Goal: Information Seeking & Learning: Learn about a topic

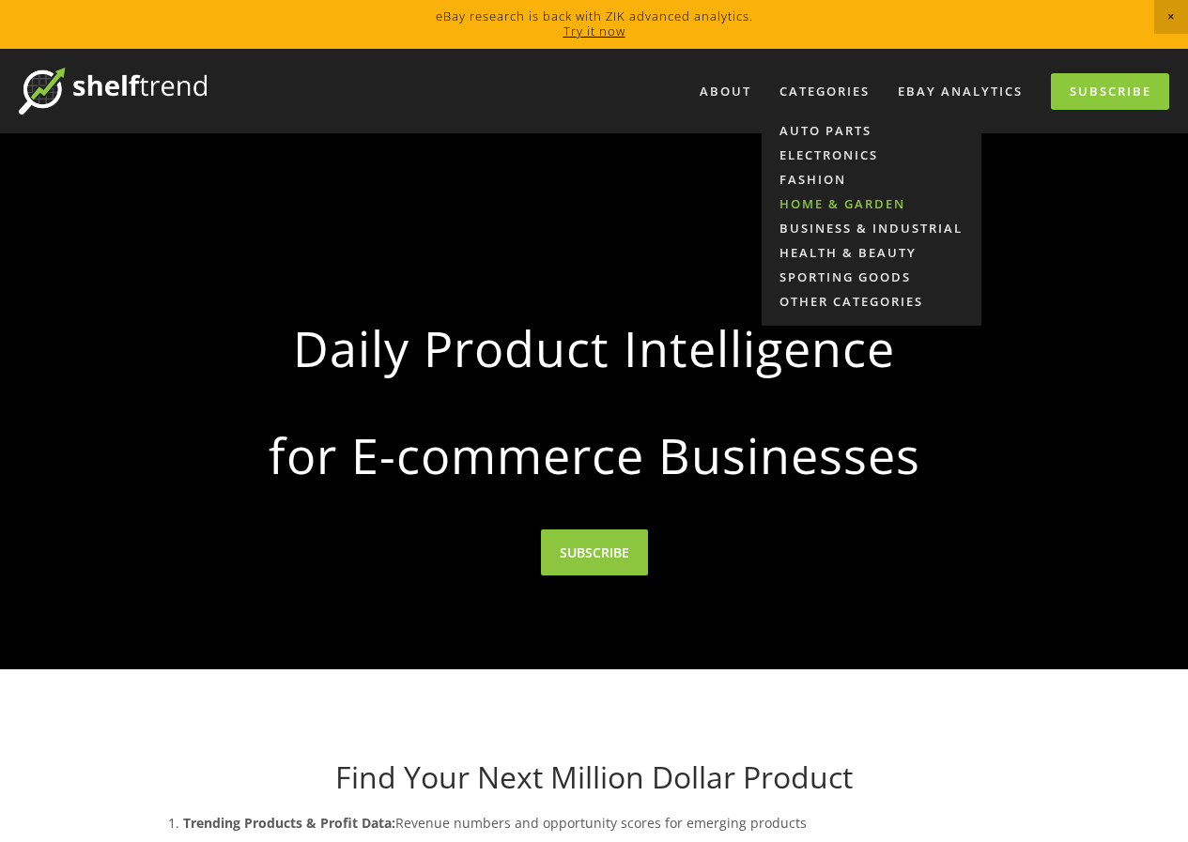
click at [838, 206] on link "Home & Garden" at bounding box center [871, 204] width 220 height 24
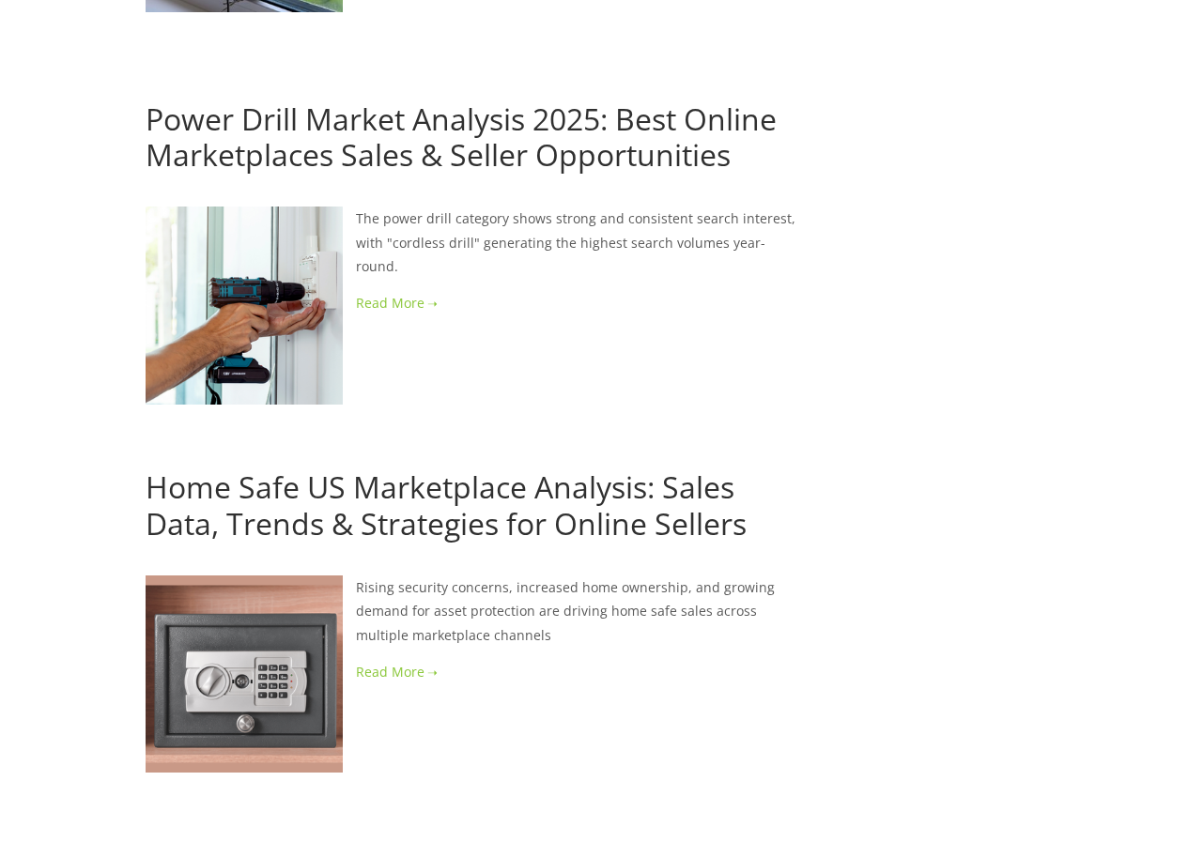
scroll to position [3661, 0]
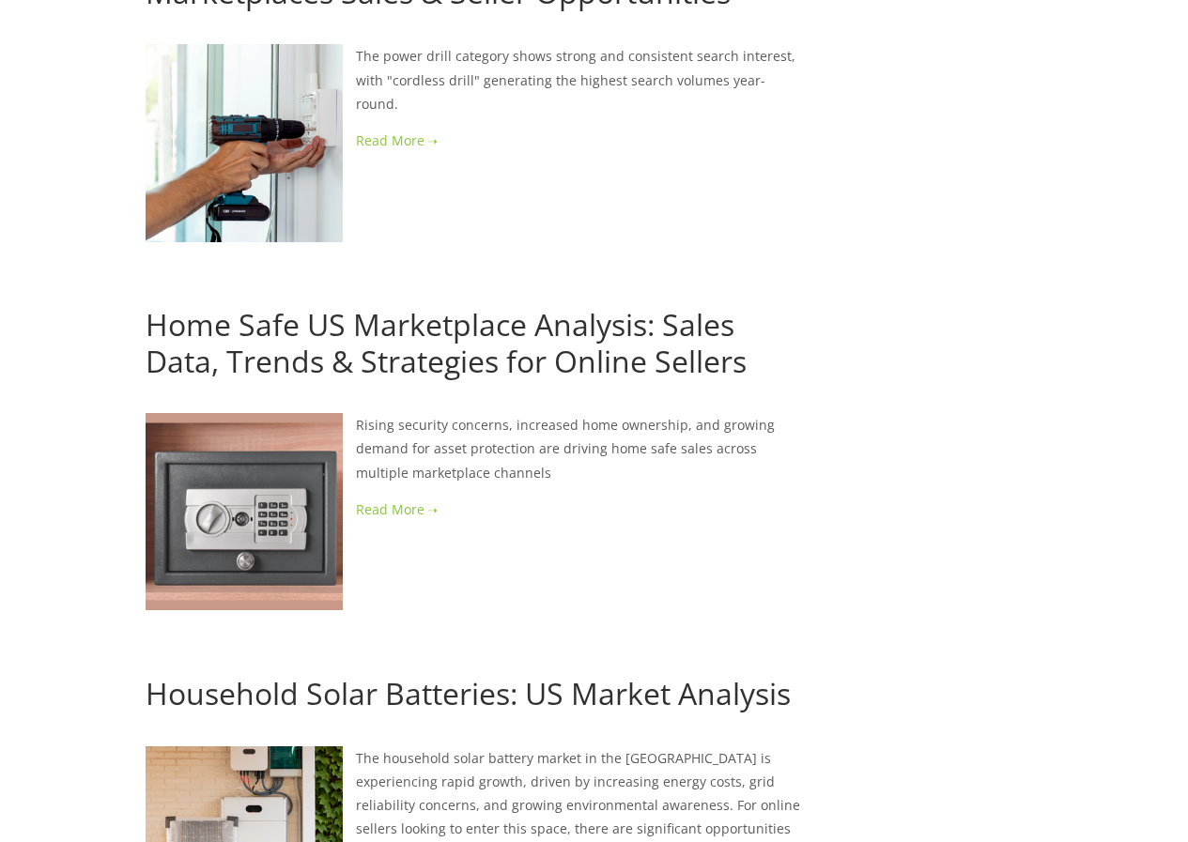
click at [421, 498] on link at bounding box center [475, 509] width 658 height 23
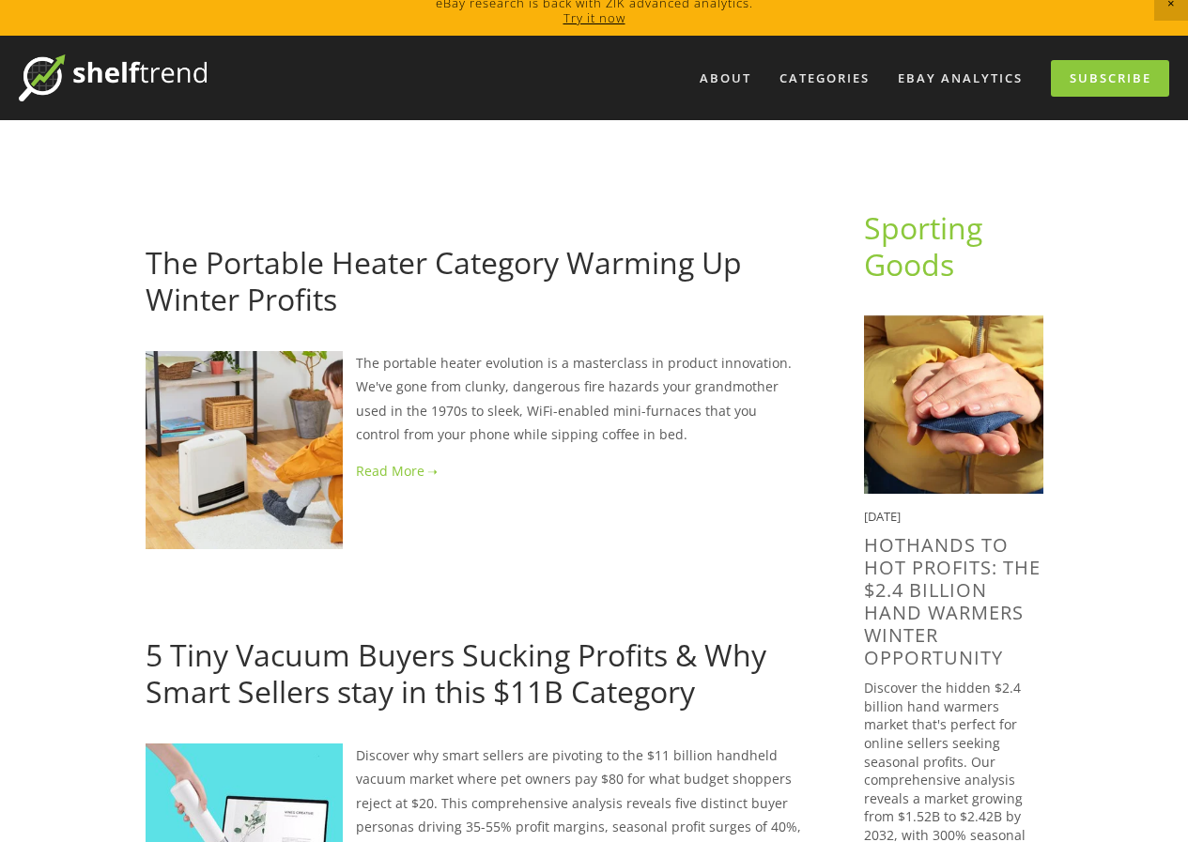
scroll to position [0, 0]
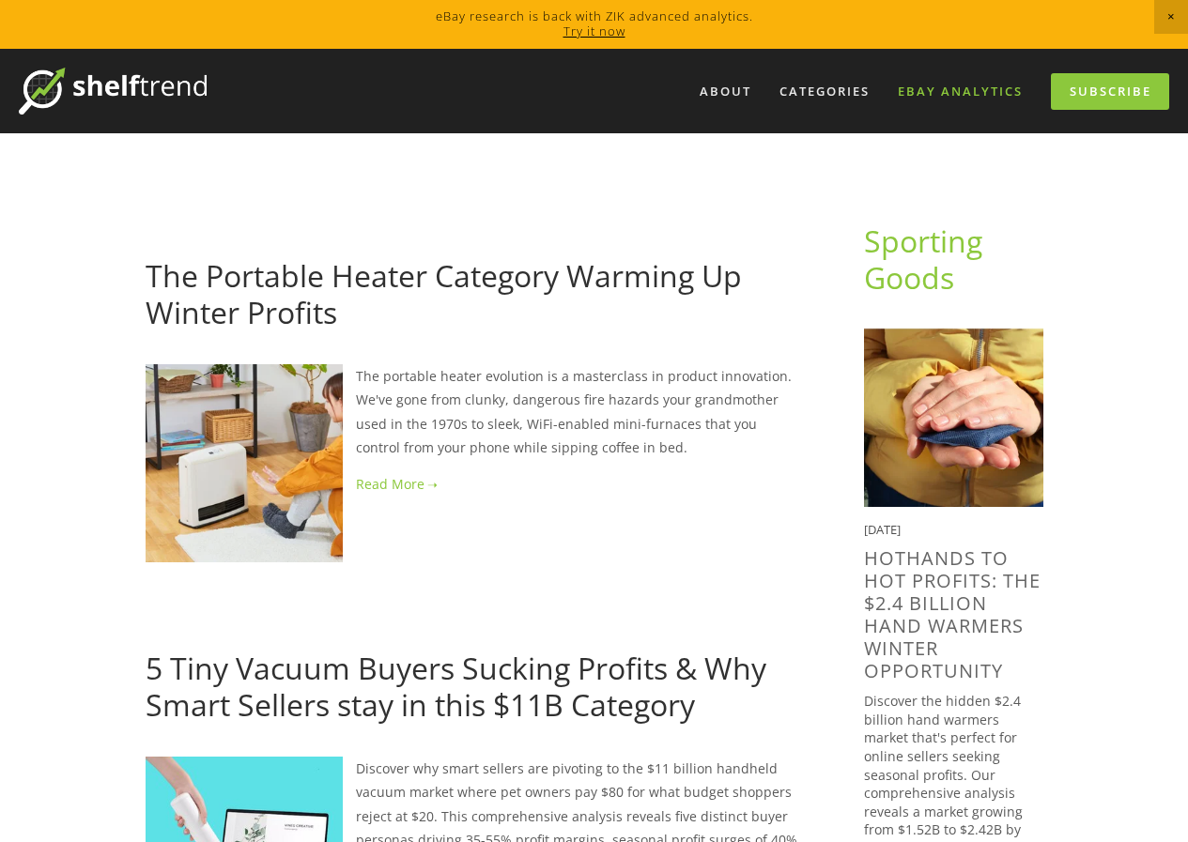
click at [959, 98] on link "eBay Analytics" at bounding box center [959, 91] width 149 height 31
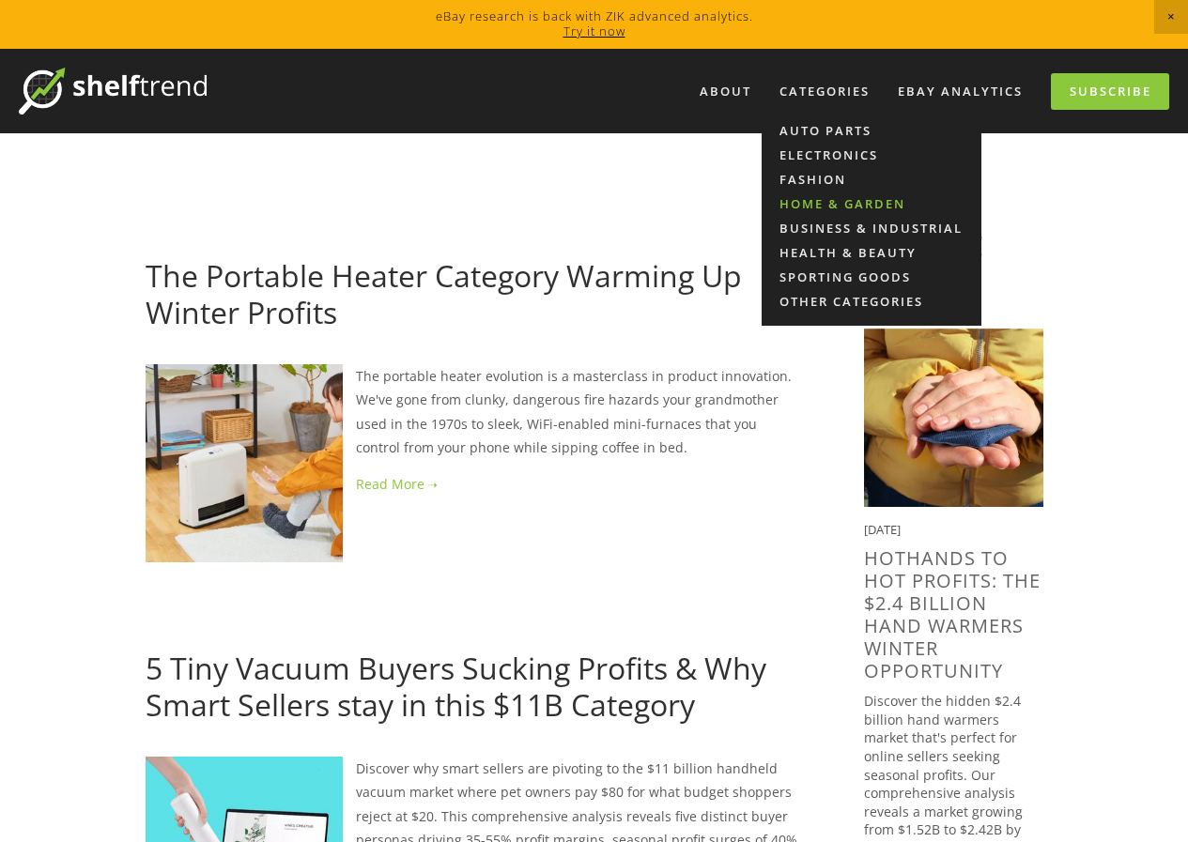
click at [849, 198] on link "Home & Garden" at bounding box center [871, 204] width 220 height 24
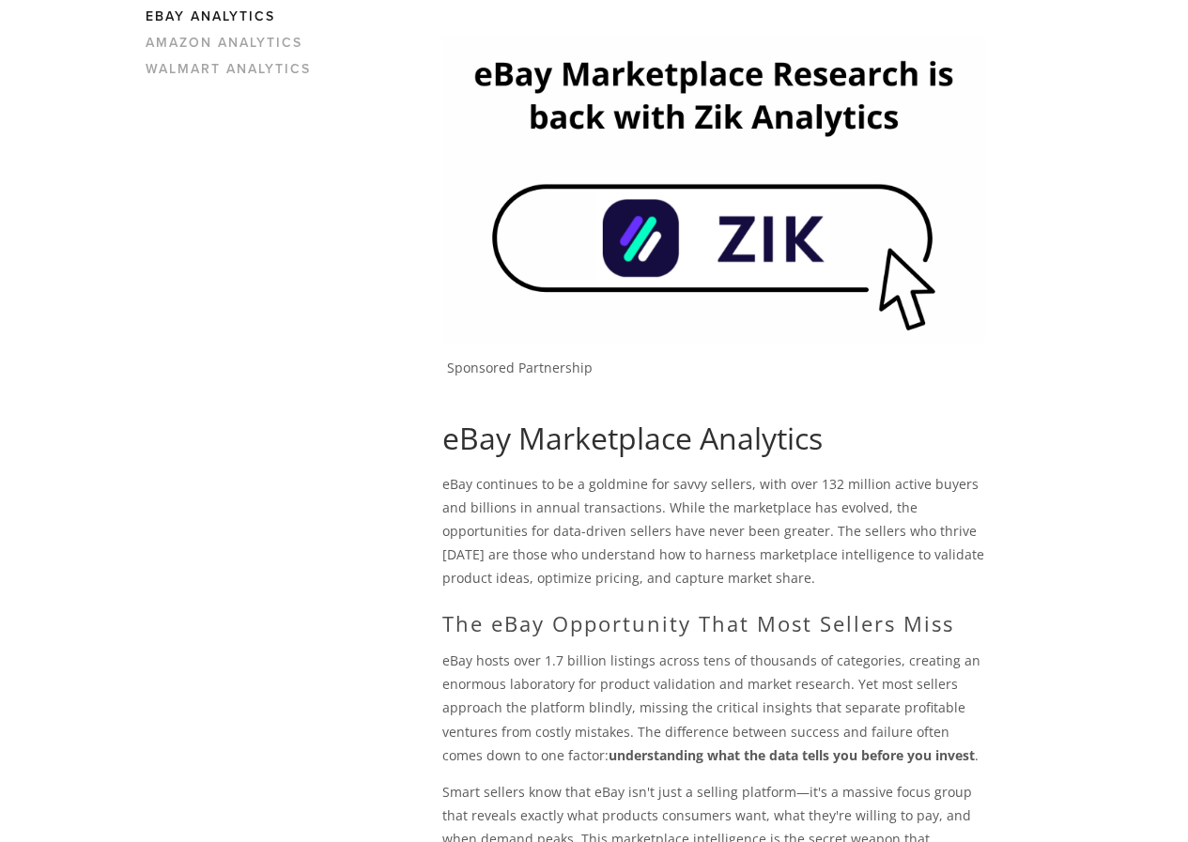
scroll to position [253, 0]
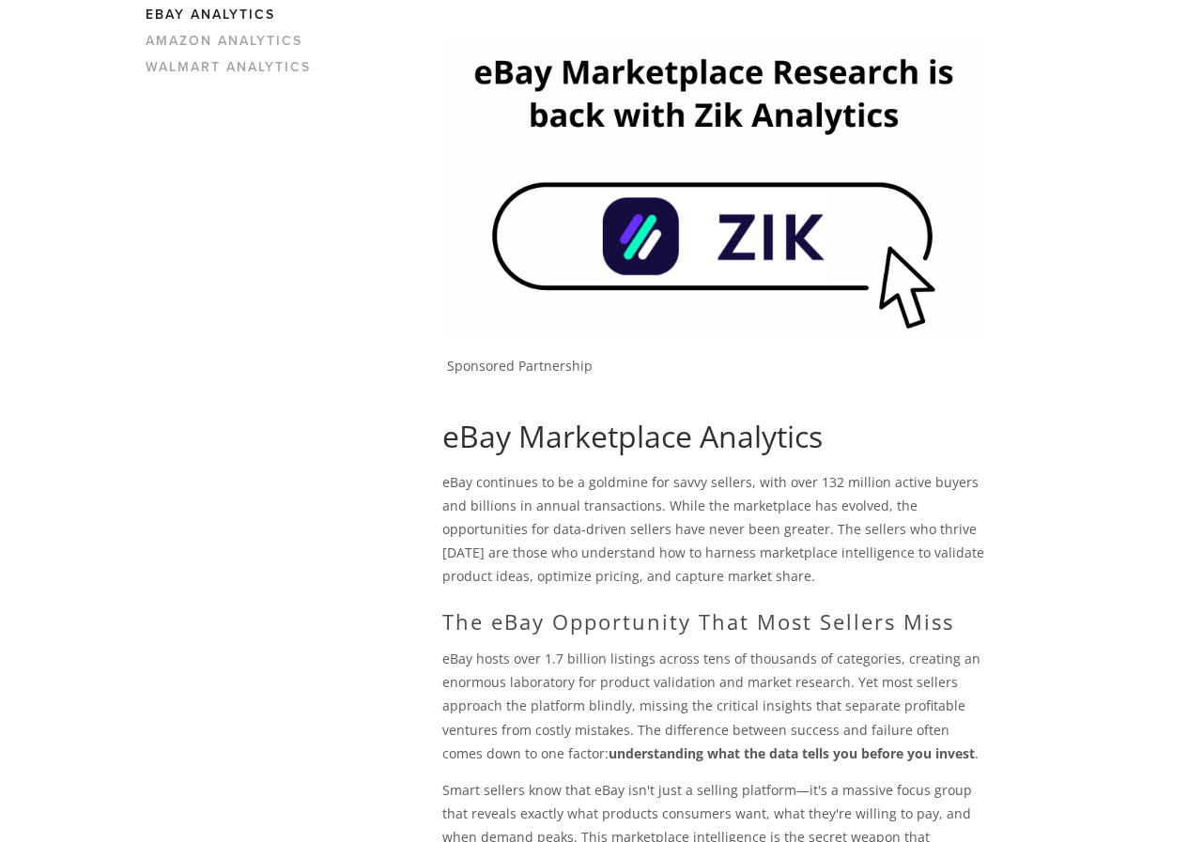
click at [733, 240] on img at bounding box center [713, 187] width 543 height 305
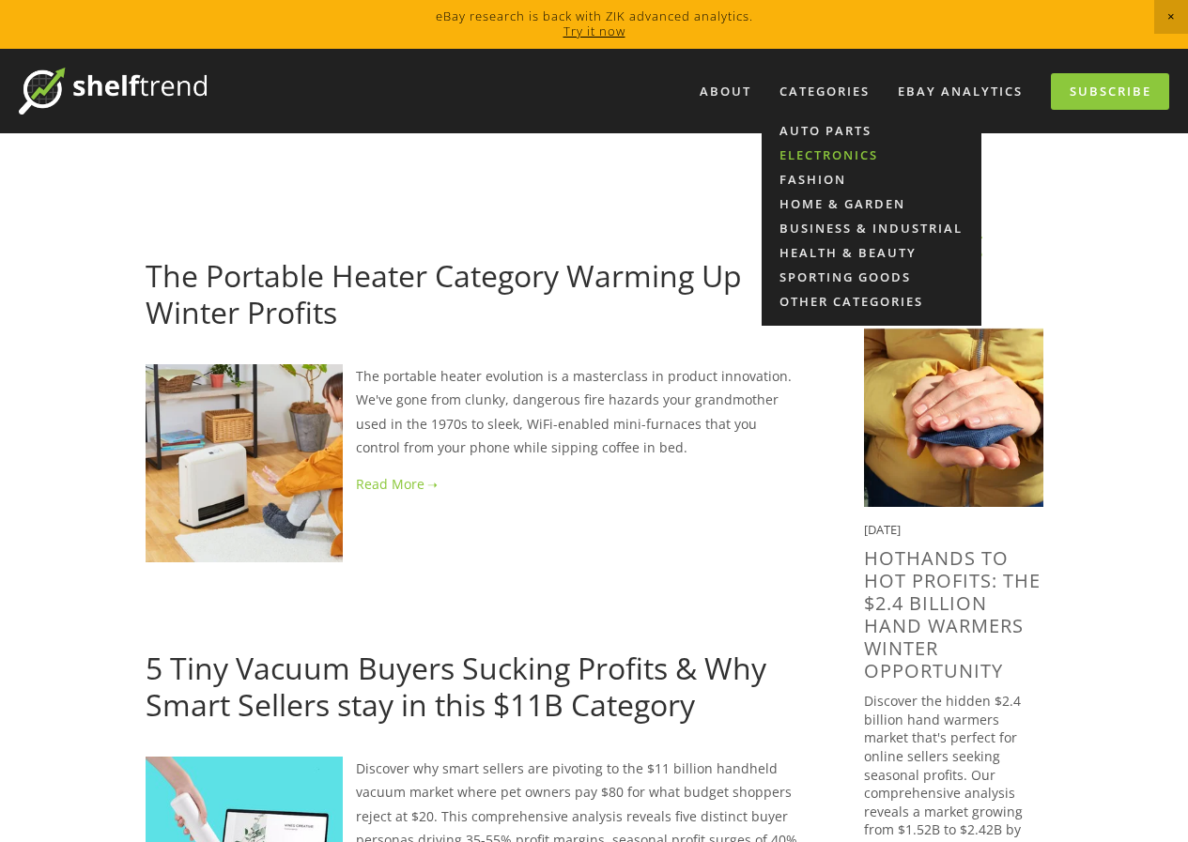
click at [843, 155] on link "Electronics" at bounding box center [871, 155] width 220 height 24
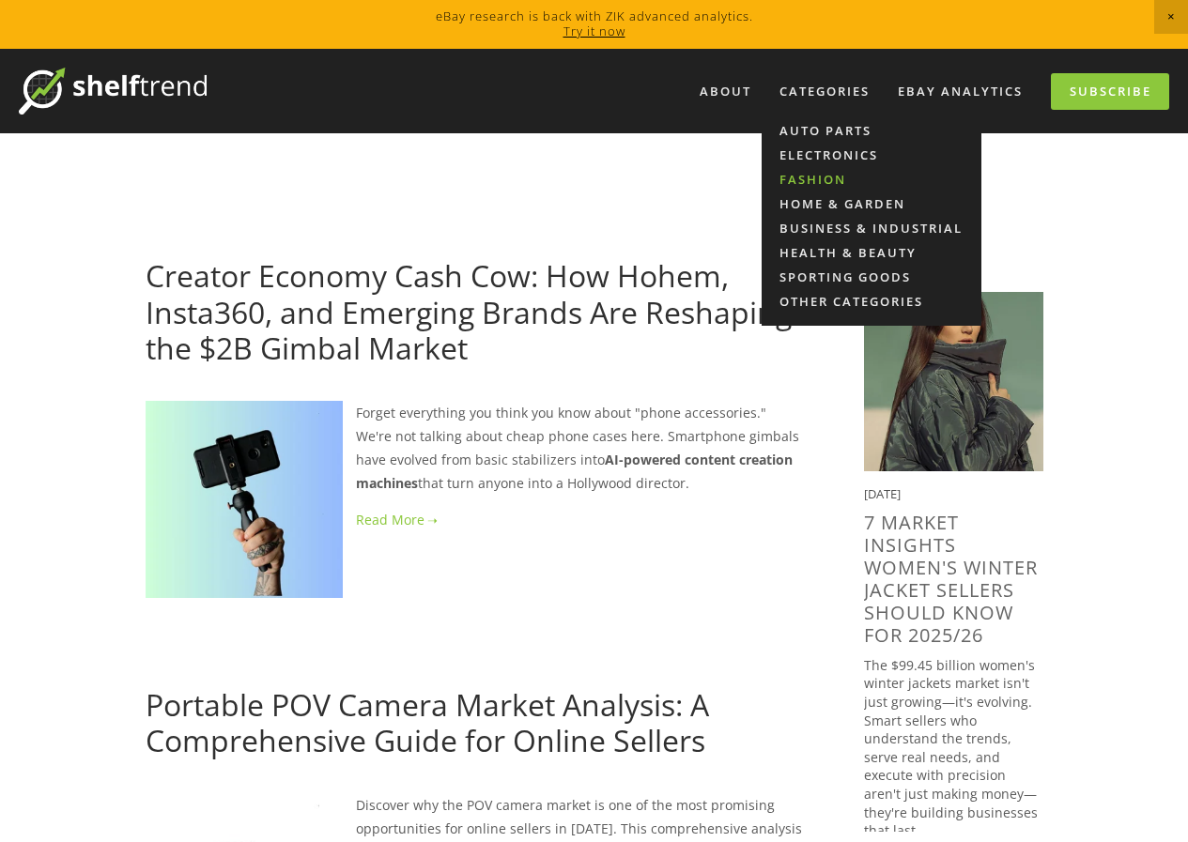
click at [825, 180] on link "Fashion" at bounding box center [871, 179] width 220 height 24
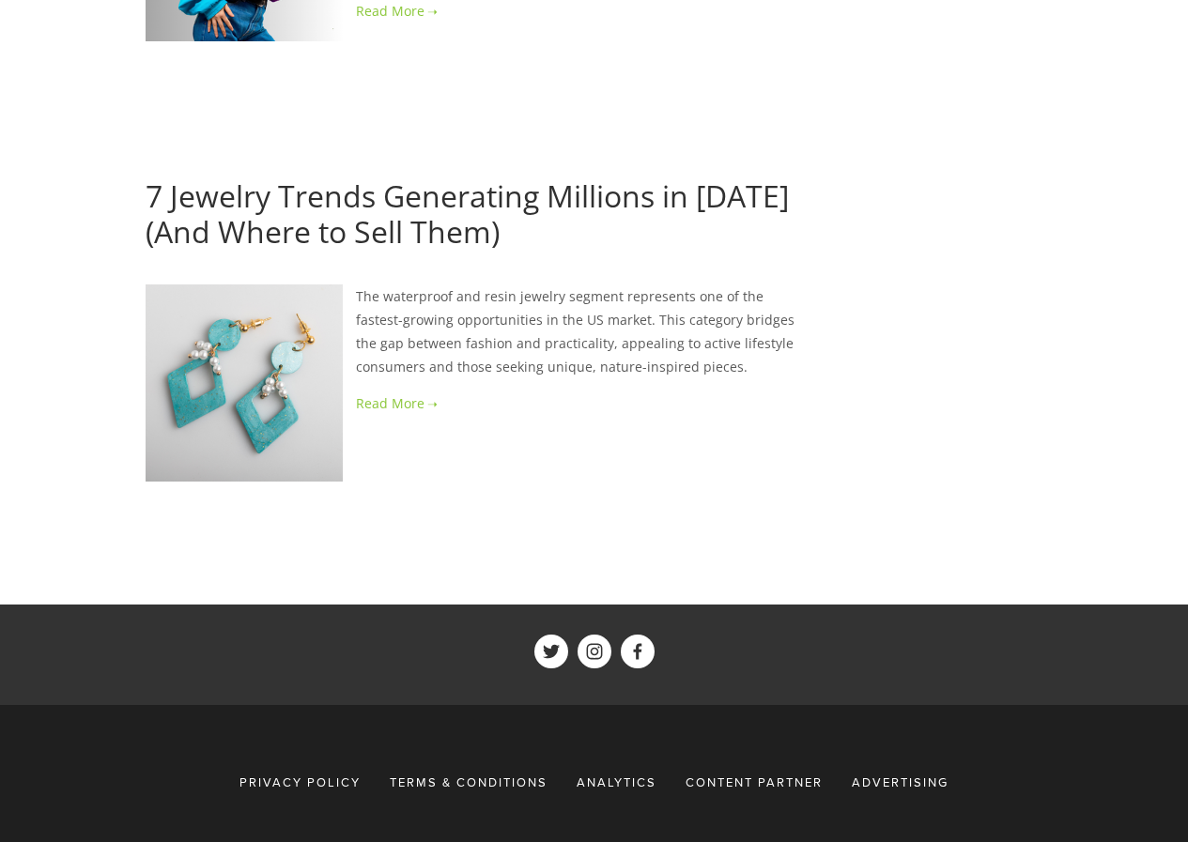
scroll to position [4347, 0]
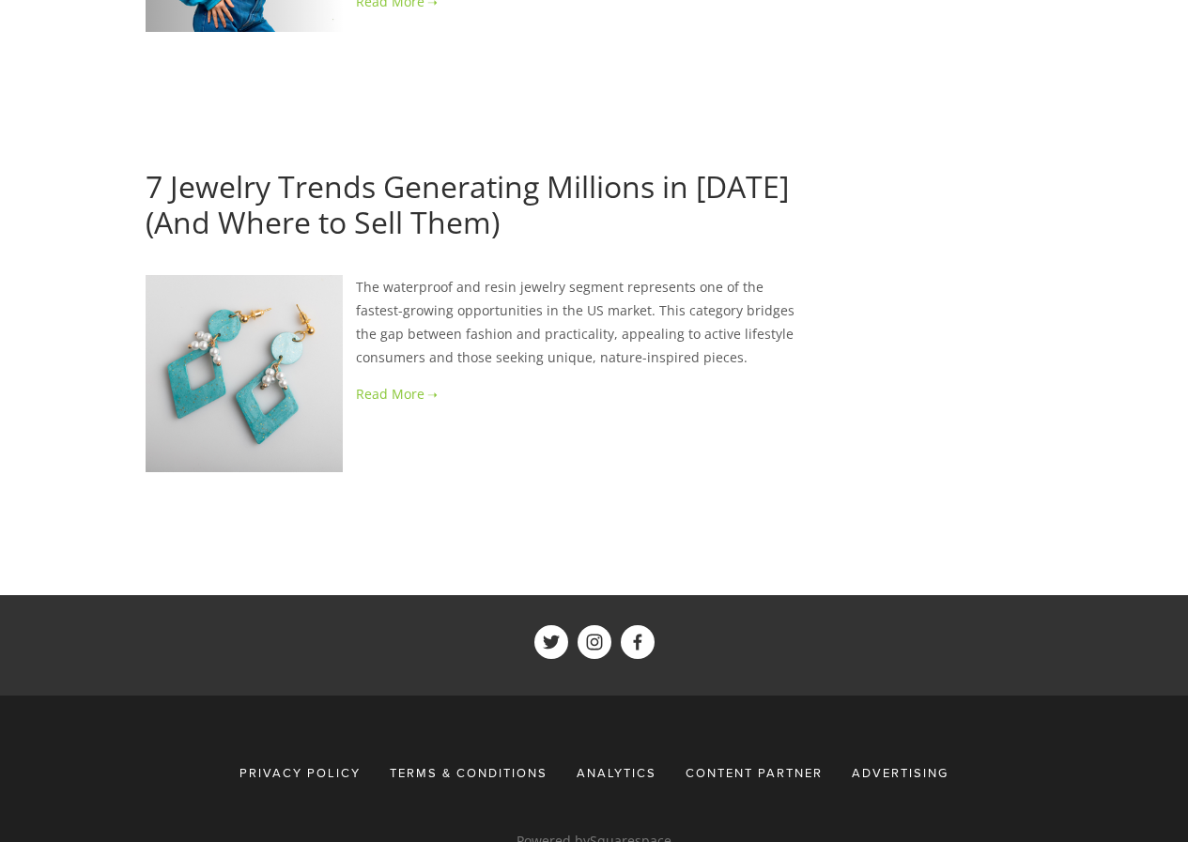
click at [416, 382] on link at bounding box center [475, 393] width 658 height 23
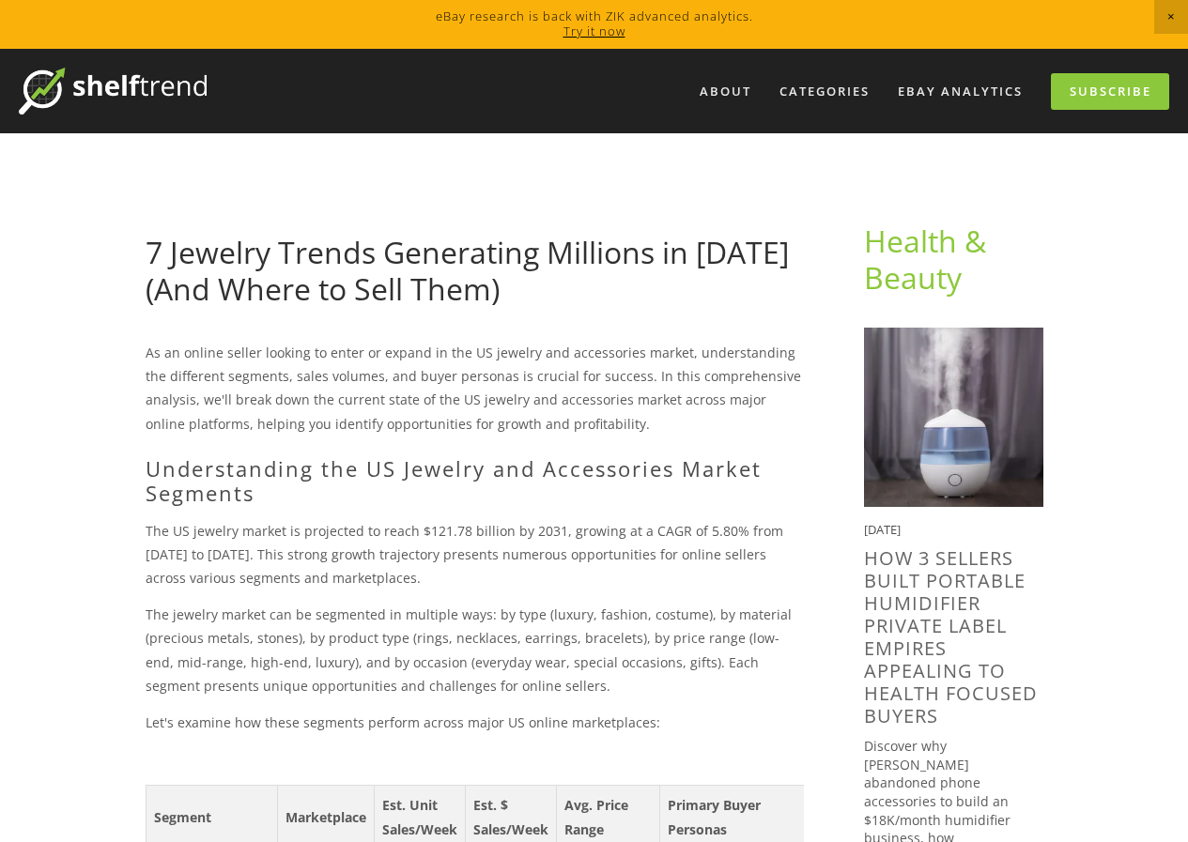
click at [974, 476] on img at bounding box center [953, 417] width 179 height 179
